Goal: Information Seeking & Learning: Check status

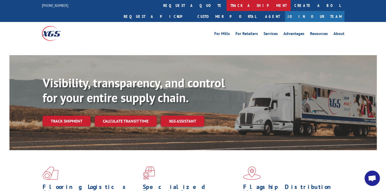
click at [226, 9] on link "track a shipment" at bounding box center [258, 5] width 64 height 11
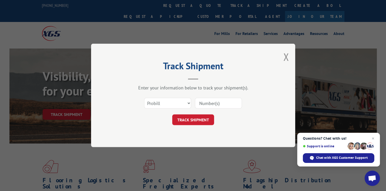
click at [188, 102] on select "Select category... Probill BOL PO" at bounding box center [167, 103] width 47 height 11
select select "bol"
click at [144, 98] on select "Select category... Probill BOL PO" at bounding box center [167, 103] width 47 height 11
click at [199, 103] on input at bounding box center [218, 103] width 47 height 11
type input "13798924"
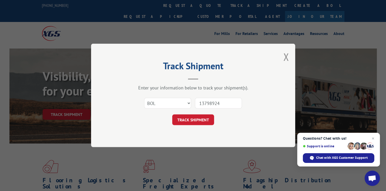
click button "TRACK SHIPMENT" at bounding box center [193, 119] width 42 height 11
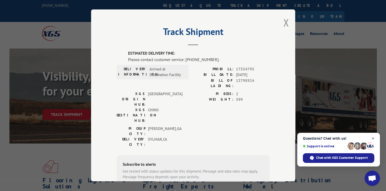
click at [373, 139] on span "Close chat" at bounding box center [373, 138] width 6 height 6
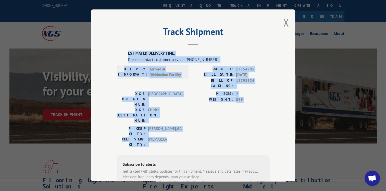
drag, startPoint x: 122, startPoint y: 51, endPoint x: 234, endPoint y: 115, distance: 127.9
click at [234, 115] on div "ESTIMATED DELIVERY TIME: Please contact customer service: [PHONE_NUMBER]. DELIV…" at bounding box center [193, 136] width 153 height 173
drag, startPoint x: 234, startPoint y: 115, endPoint x: 197, endPoint y: 97, distance: 40.6
copy div "ESTIMATED DELIVERY TIME: Please contact customer service: [PHONE_NUMBER]. DELIV…"
click at [282, 106] on div "Track Shipment ESTIMATED DELIVERY TIME: Please contact customer service: [PHONE…" at bounding box center [193, 95] width 204 height 172
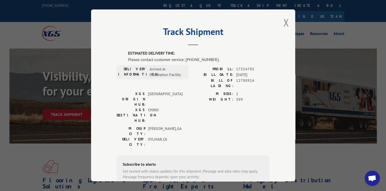
click at [371, 179] on span "Open chat" at bounding box center [372, 178] width 8 height 7
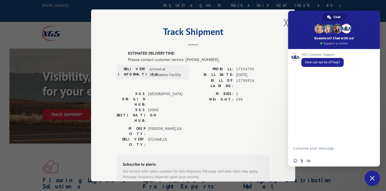
click at [307, 148] on textarea "Compose your message..." at bounding box center [328, 150] width 70 height 9
type textarea "tracking probill 17554795."
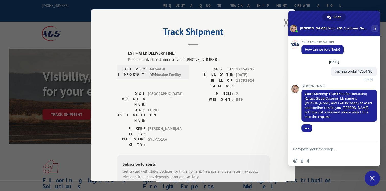
scroll to position [11, 0]
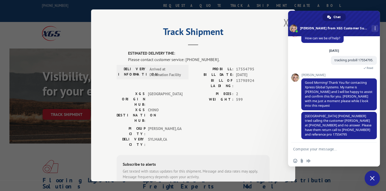
click at [373, 180] on span "Close chat" at bounding box center [372, 178] width 5 height 5
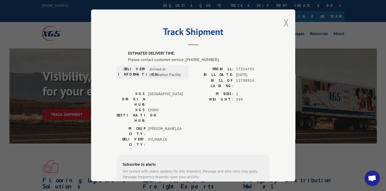
click at [283, 23] on button "Close modal" at bounding box center [286, 23] width 6 height 14
